Goal: Transaction & Acquisition: Obtain resource

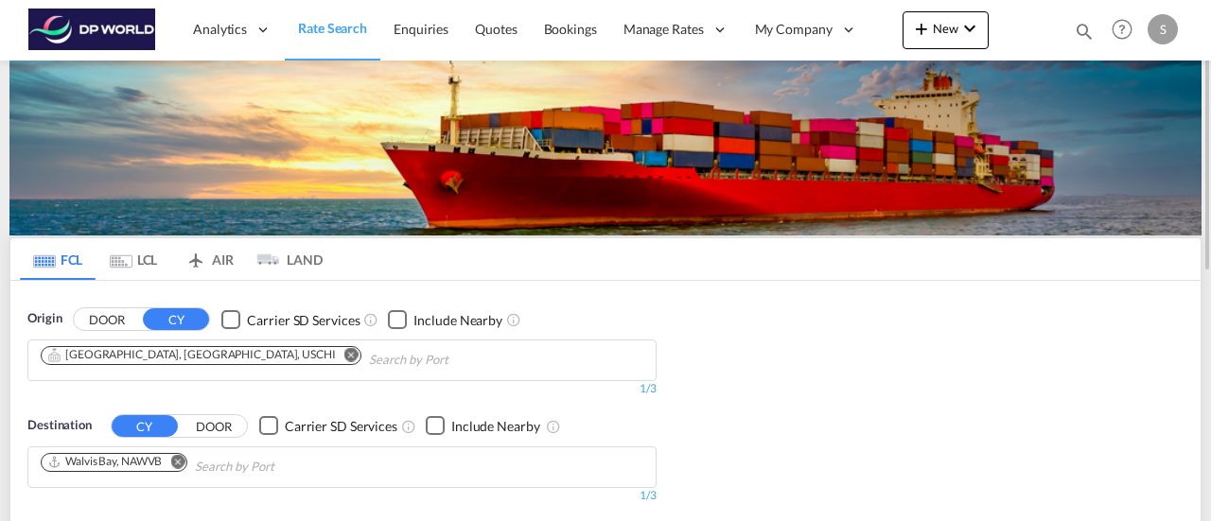
click at [344, 355] on md-icon "Remove" at bounding box center [351, 354] width 14 height 14
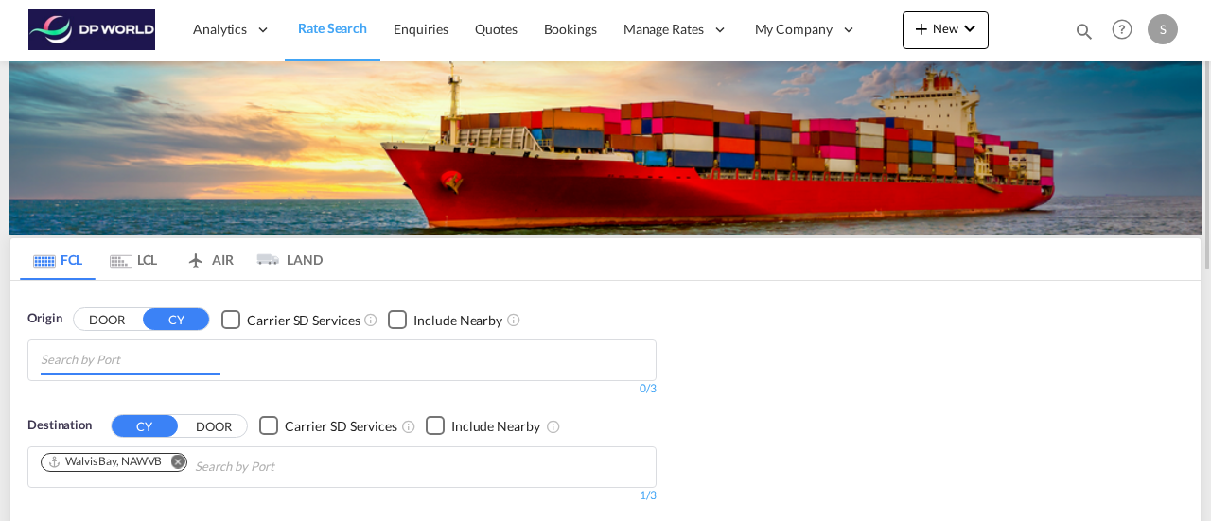
click at [126, 364] on body "Analytics Reports Dashboard Rate Search Enquiries Quotes Bookings" at bounding box center [605, 260] width 1211 height 521
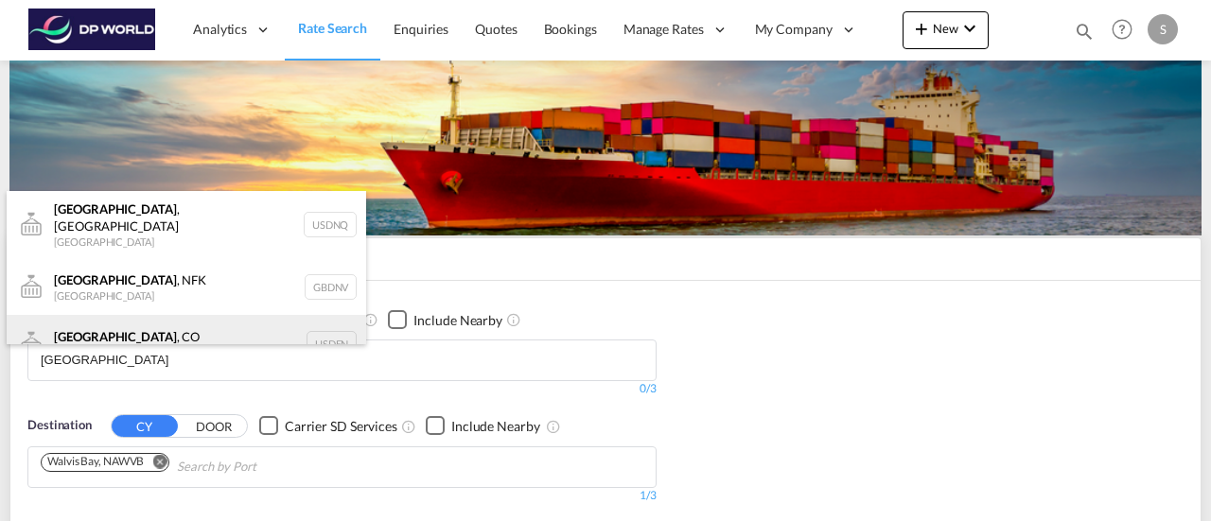
type input "[GEOGRAPHIC_DATA]"
click at [109, 330] on div "[GEOGRAPHIC_DATA] , [GEOGRAPHIC_DATA] [GEOGRAPHIC_DATA] USDEN" at bounding box center [187, 343] width 360 height 57
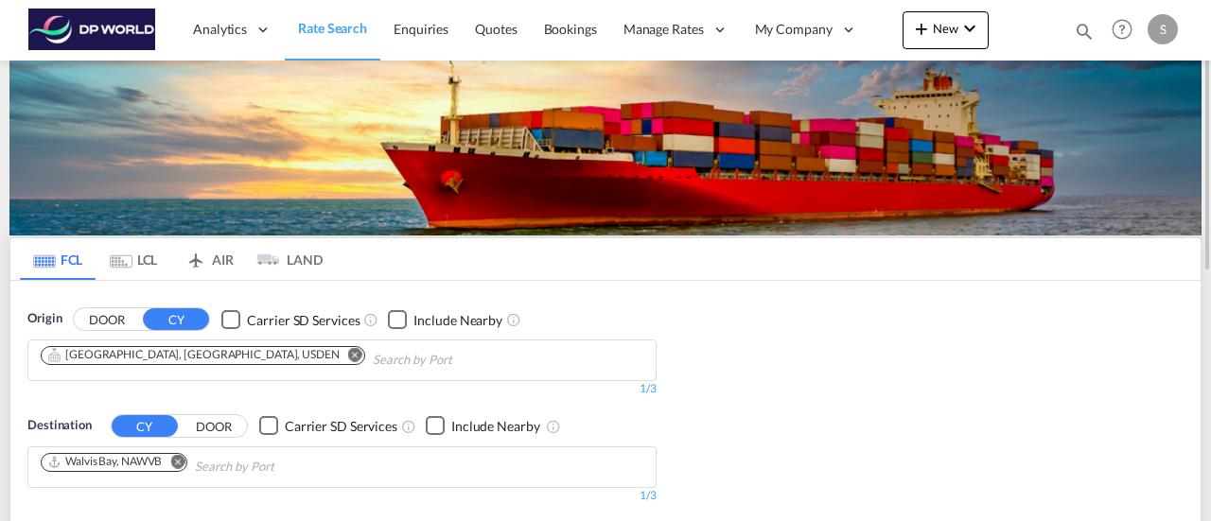
click at [180, 458] on md-icon "Remove" at bounding box center [177, 461] width 14 height 14
click at [129, 457] on body "Analytics Reports Dashboard Rate Search Enquiries Quotes Bookings" at bounding box center [605, 260] width 1211 height 521
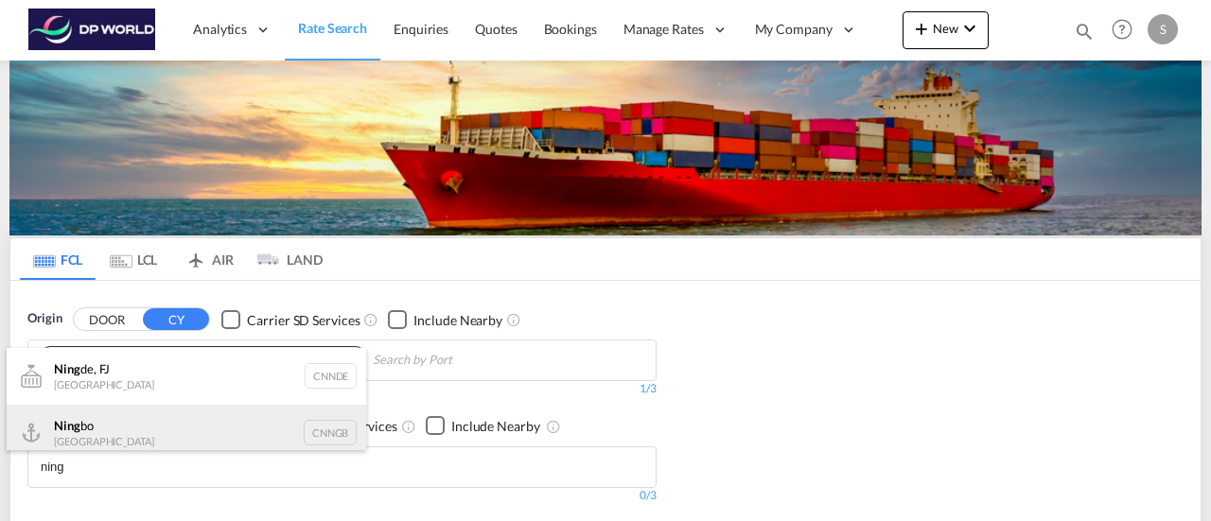
type input "ning"
click at [111, 433] on div "Ning bo China CNNGB" at bounding box center [187, 433] width 360 height 57
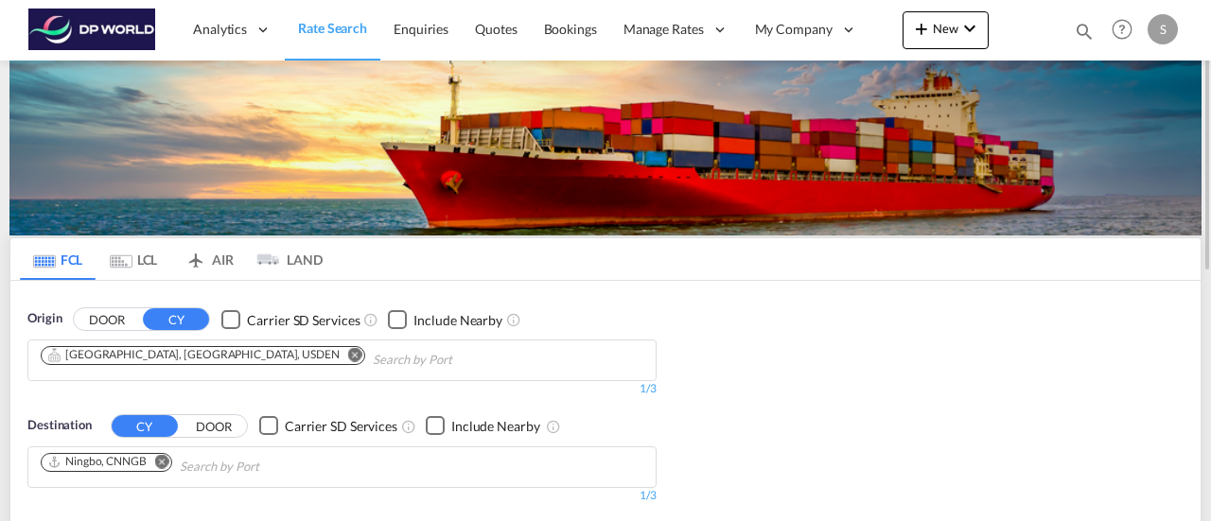
scroll to position [189, 0]
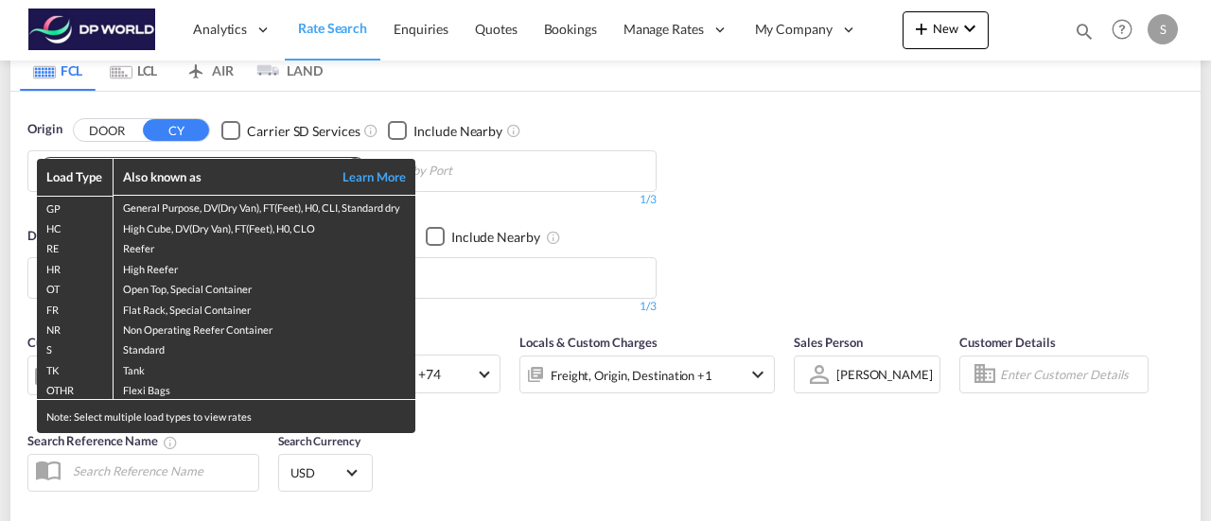
click at [544, 420] on div "Load Type Also known as Learn More GP General Purpose, DV(Dry Van), FT(Feet), H…" at bounding box center [605, 260] width 1211 height 521
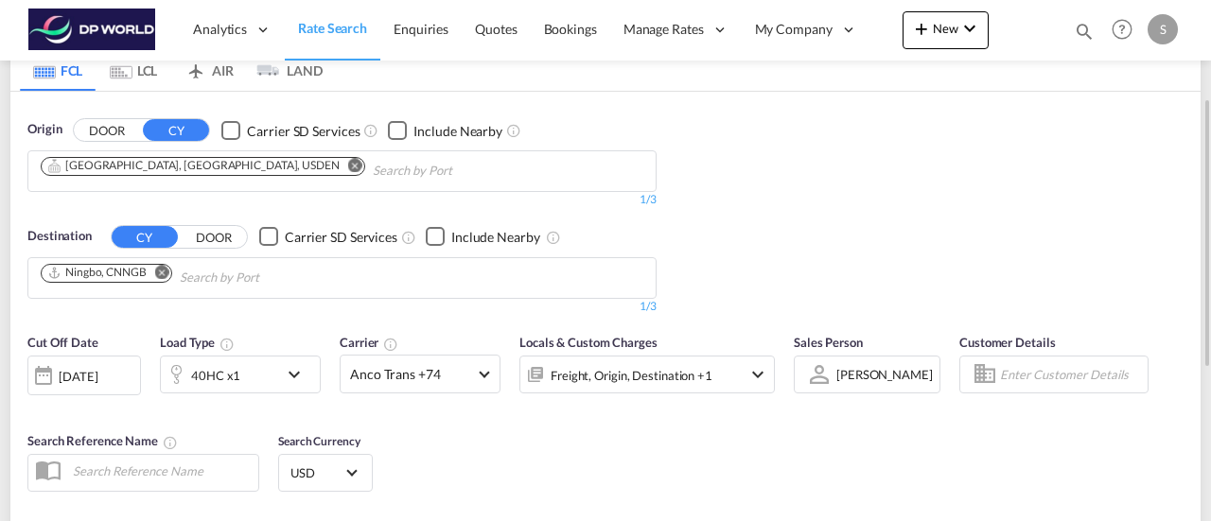
click at [295, 380] on md-icon "icon-chevron-down" at bounding box center [299, 374] width 32 height 23
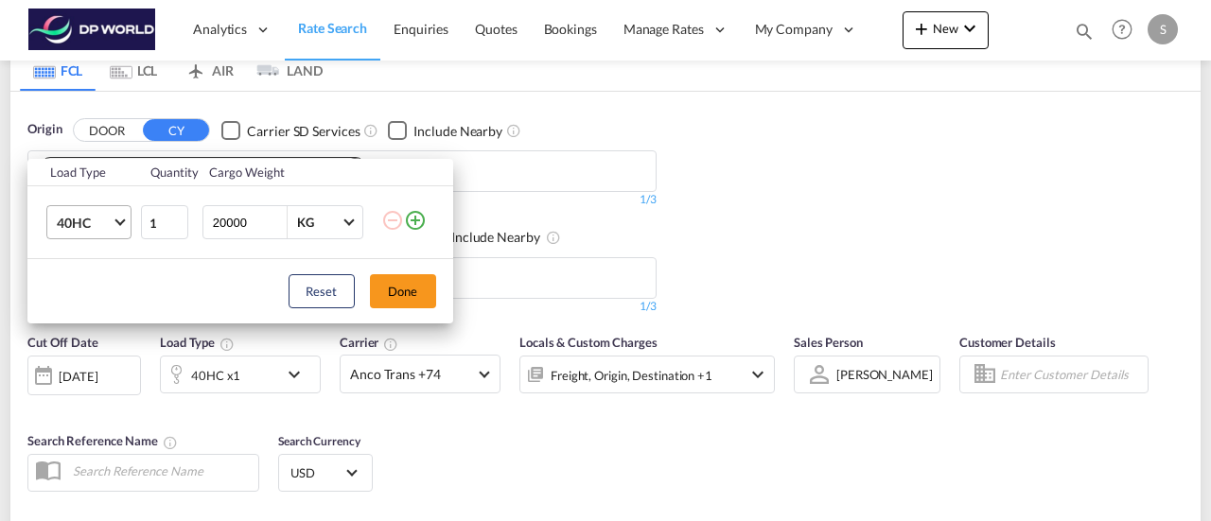
click at [114, 221] on md-select-value "40HC" at bounding box center [93, 222] width 76 height 32
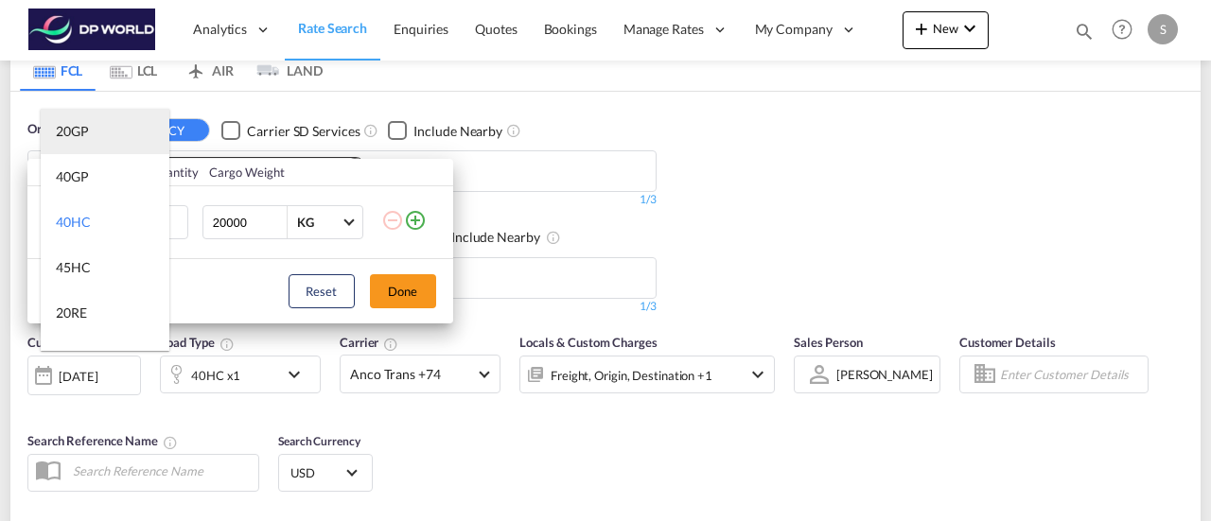
click at [83, 137] on div "20GP" at bounding box center [72, 131] width 33 height 19
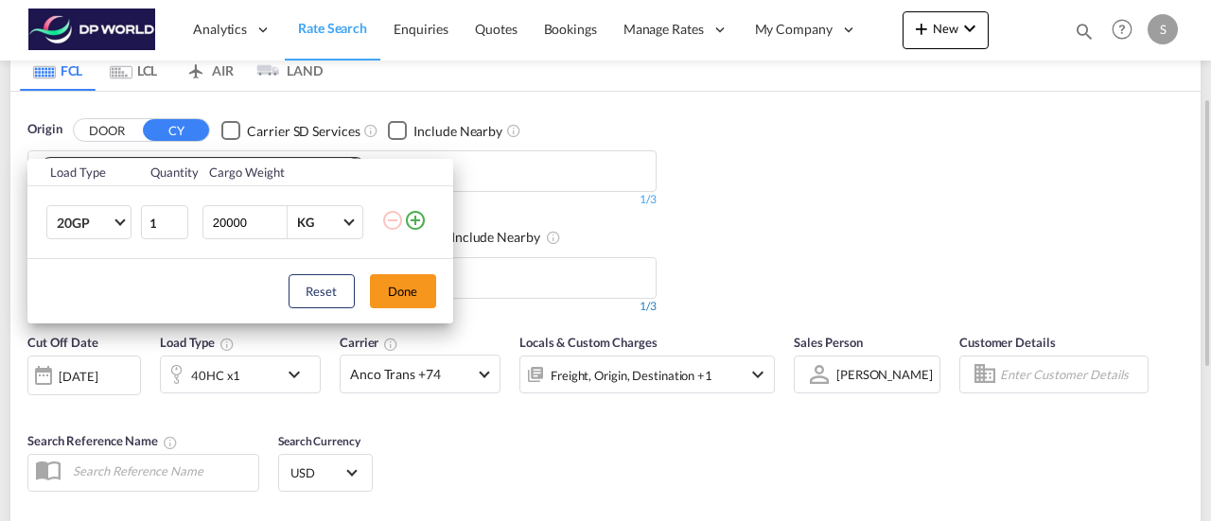
click at [403, 292] on button "Done" at bounding box center [403, 291] width 66 height 34
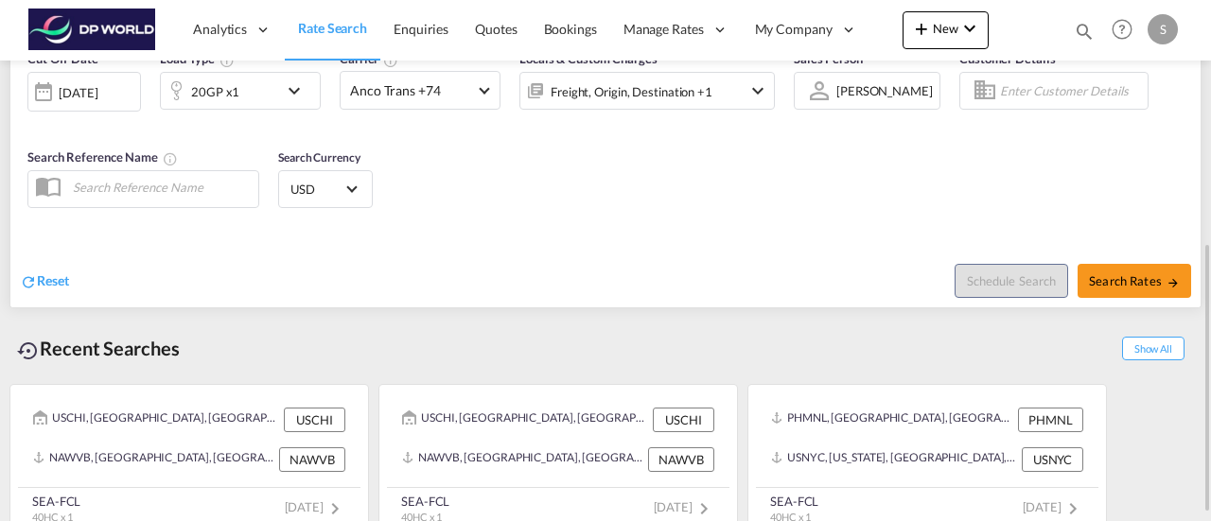
scroll to position [95, 0]
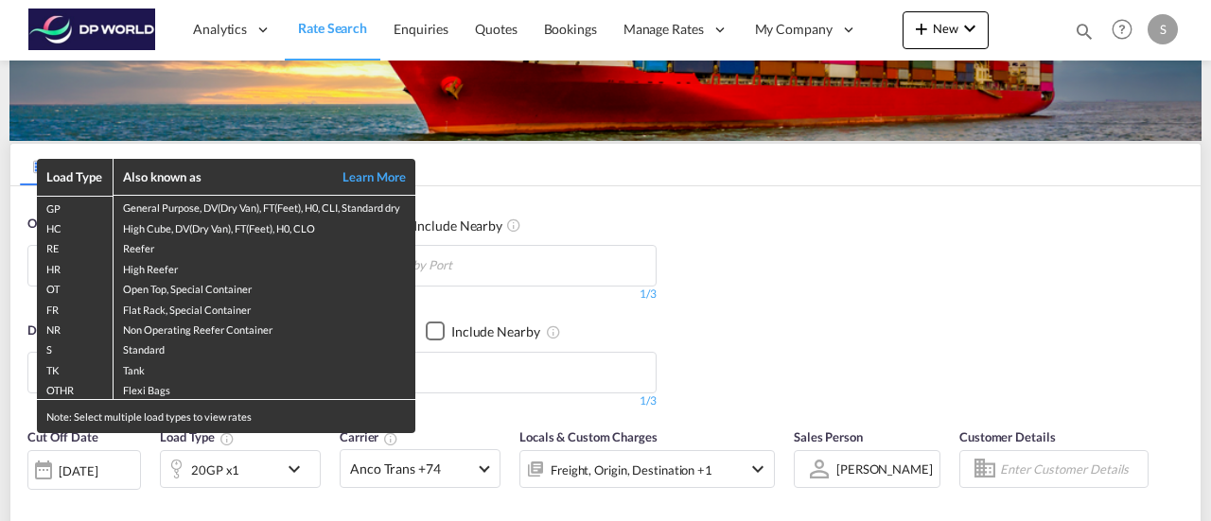
click at [93, 465] on div "Load Type Also known as Learn More GP General Purpose, DV(Dry Van), FT(Feet), H…" at bounding box center [605, 260] width 1211 height 521
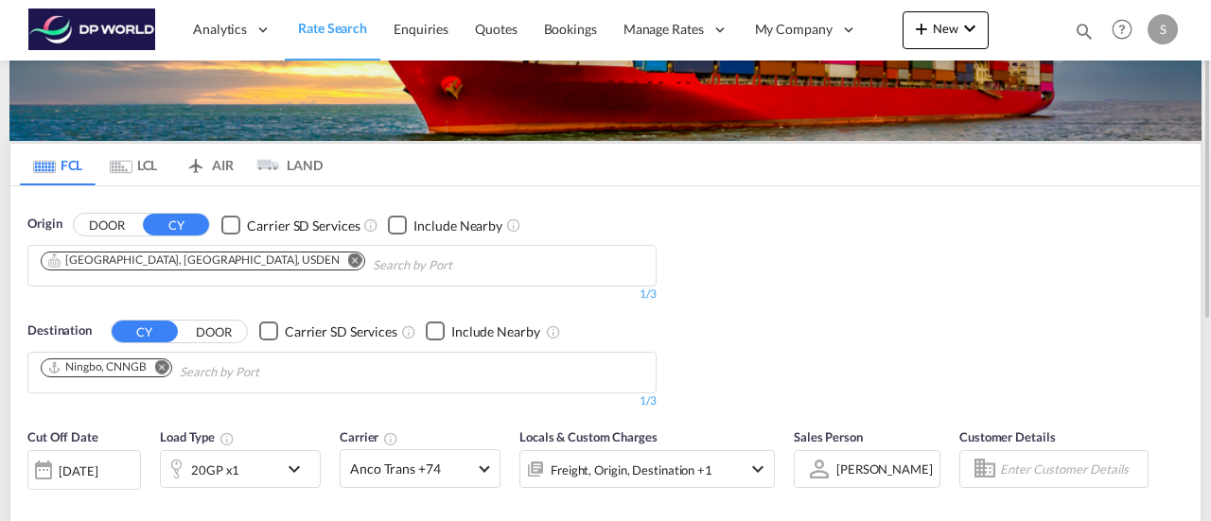
click at [97, 463] on div "[DATE]" at bounding box center [78, 471] width 39 height 17
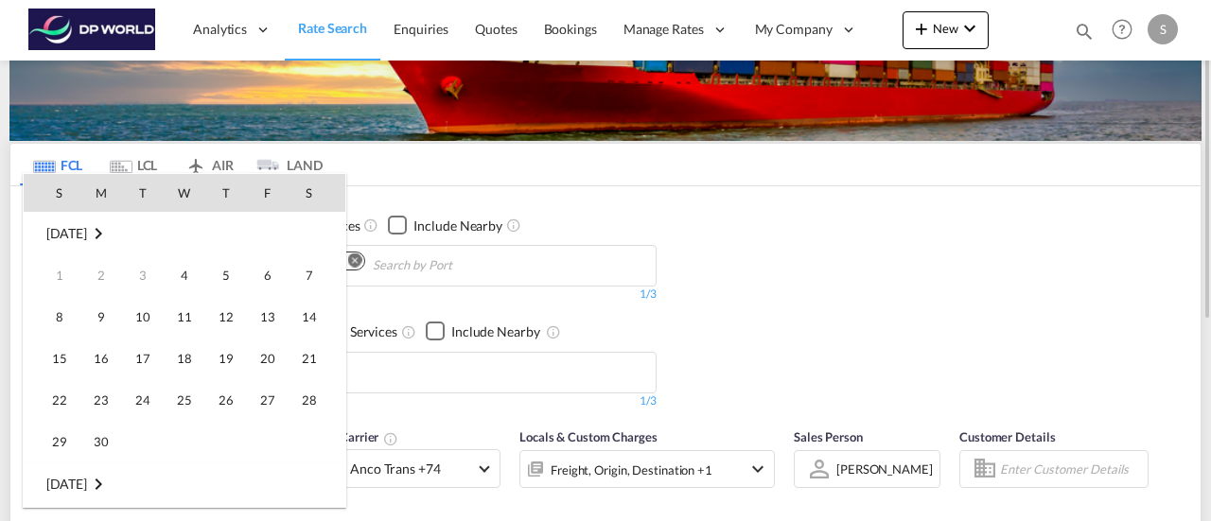
scroll to position [752, 0]
drag, startPoint x: 264, startPoint y: 274, endPoint x: 284, endPoint y: 293, distance: 28.1
click at [265, 274] on span "5" at bounding box center [268, 275] width 38 height 38
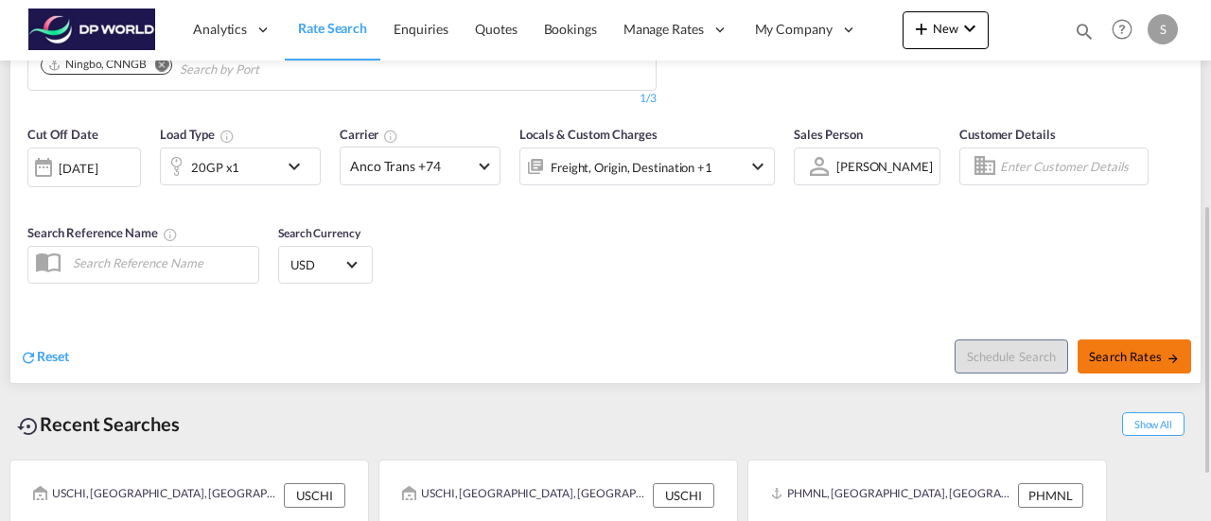
click at [1158, 353] on span "Search Rates" at bounding box center [1134, 356] width 91 height 15
type input "USDEN to CNNGB / [DATE]"
